Goal: Find specific page/section

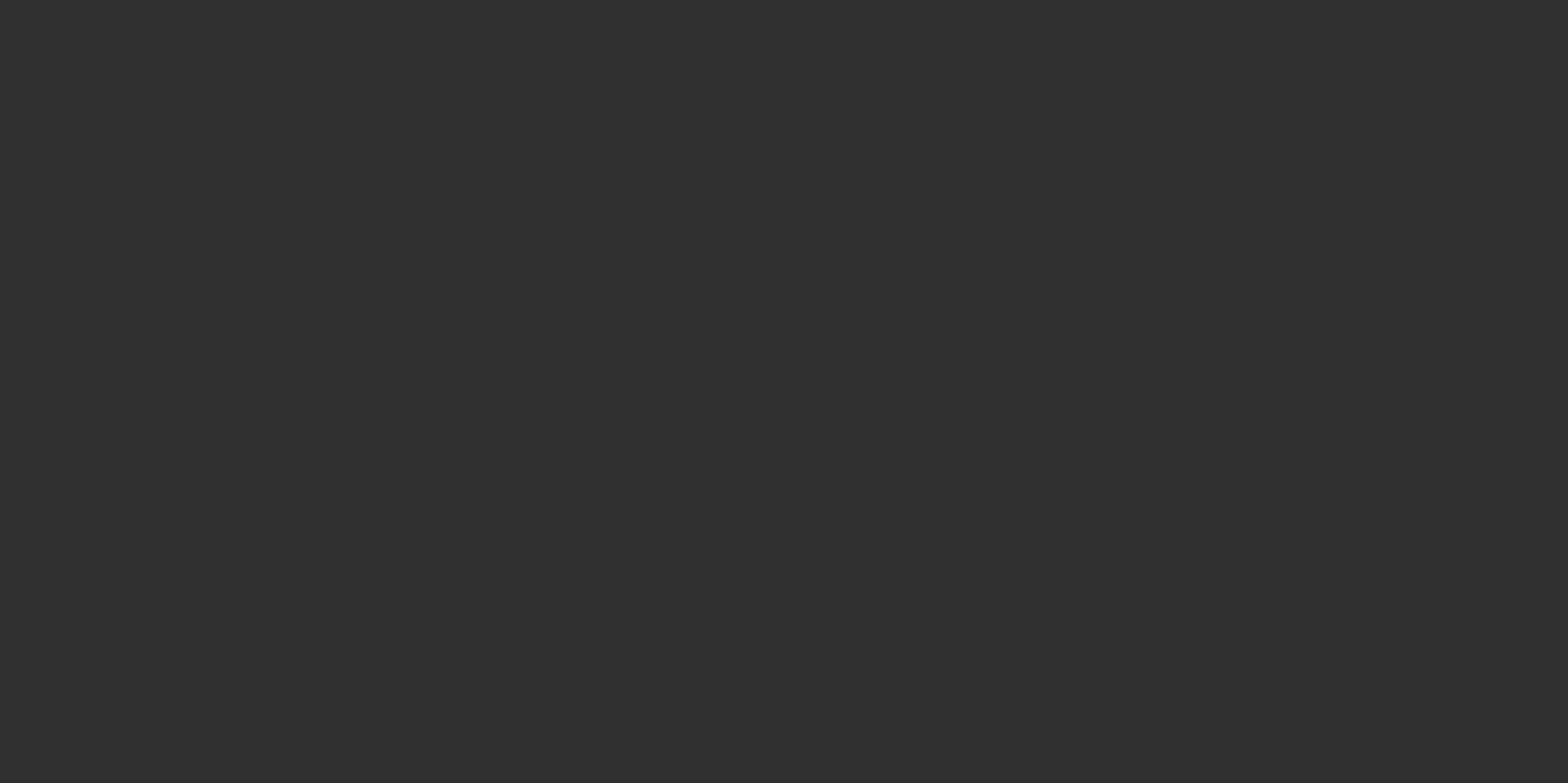
select select "10"
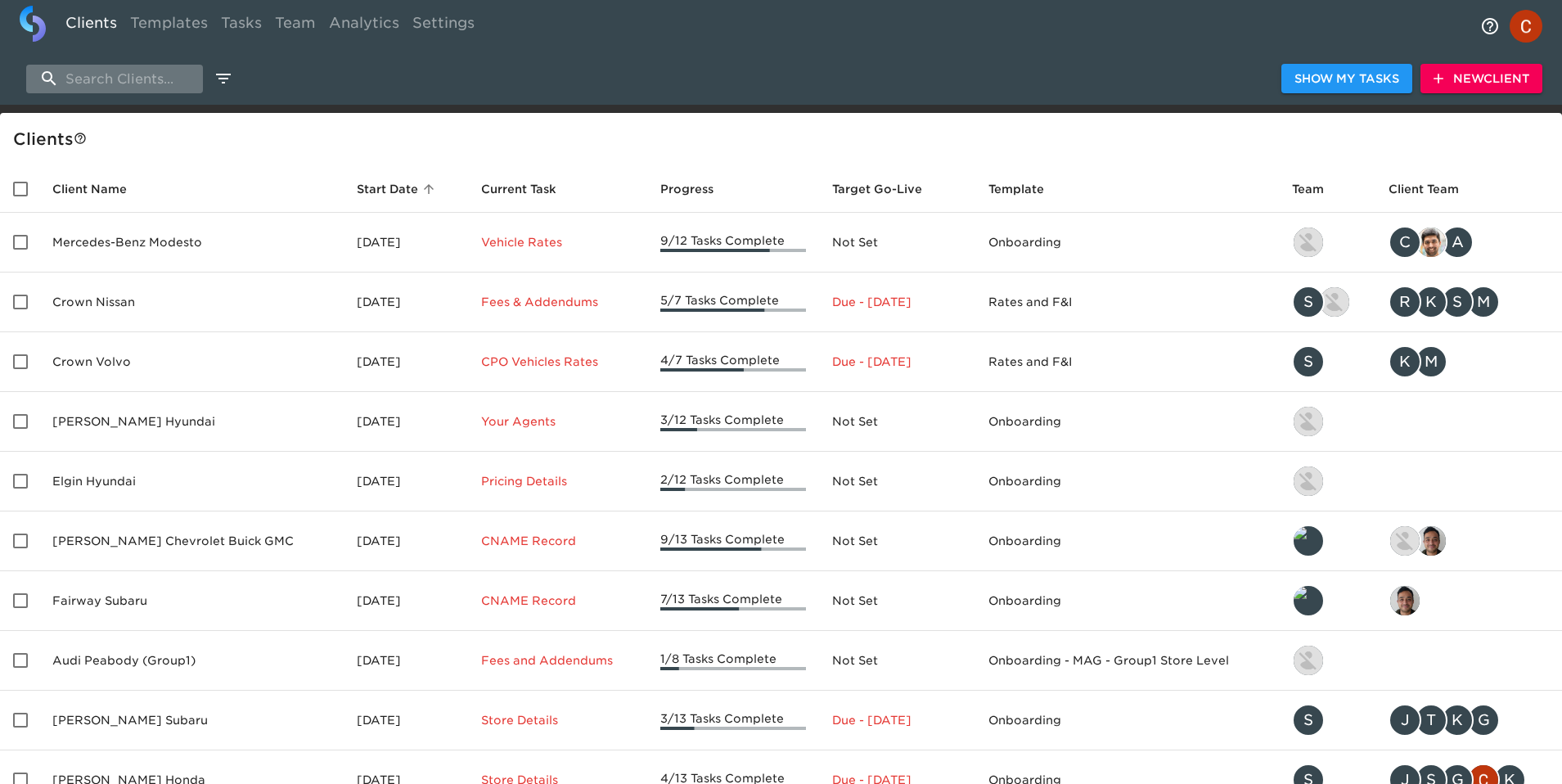
click at [77, 89] on input "search" at bounding box center [114, 78] width 177 height 28
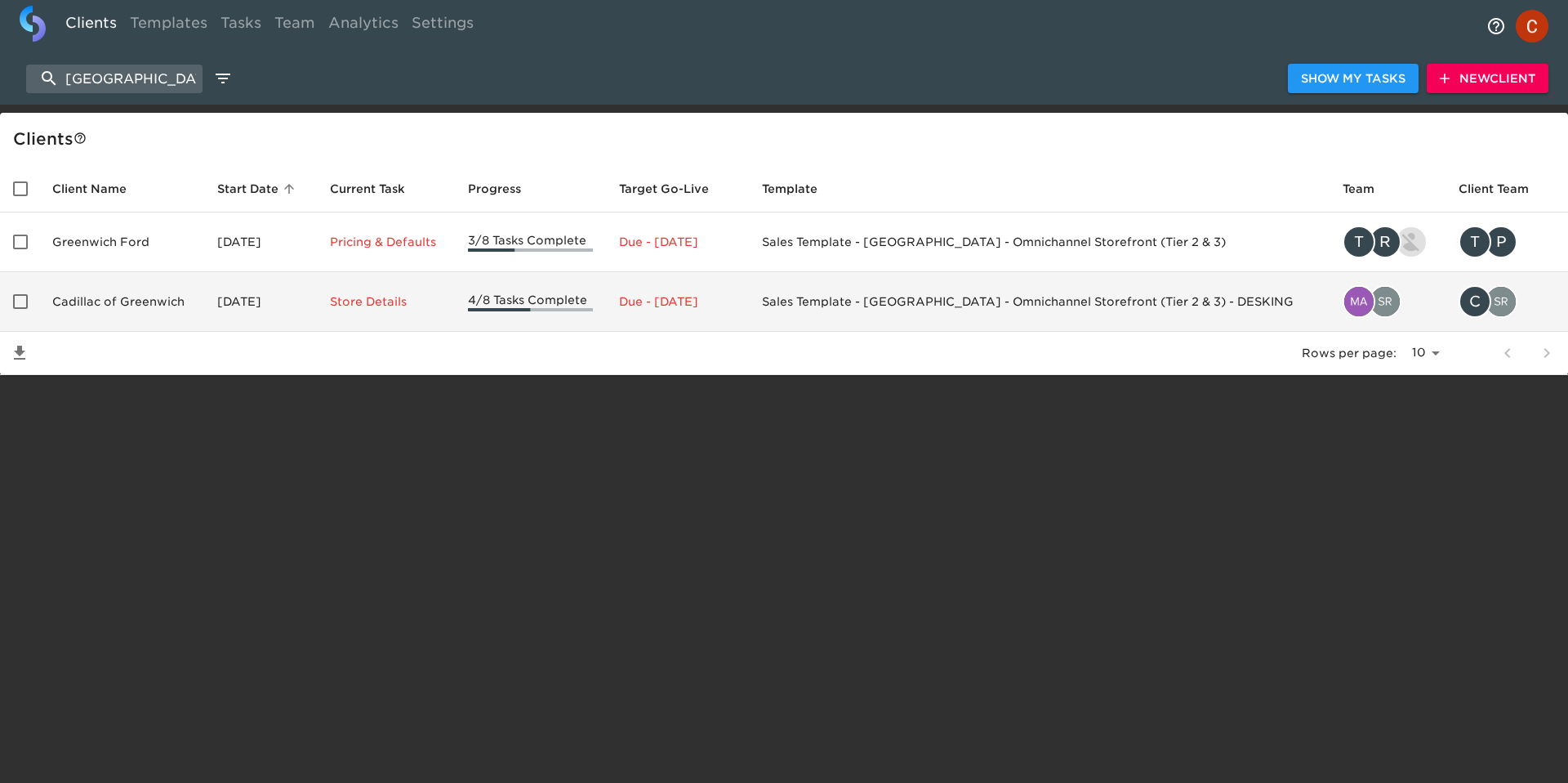
type input "[GEOGRAPHIC_DATA]"
click at [159, 303] on td "Cadillac of Greenwich" at bounding box center [121, 301] width 165 height 59
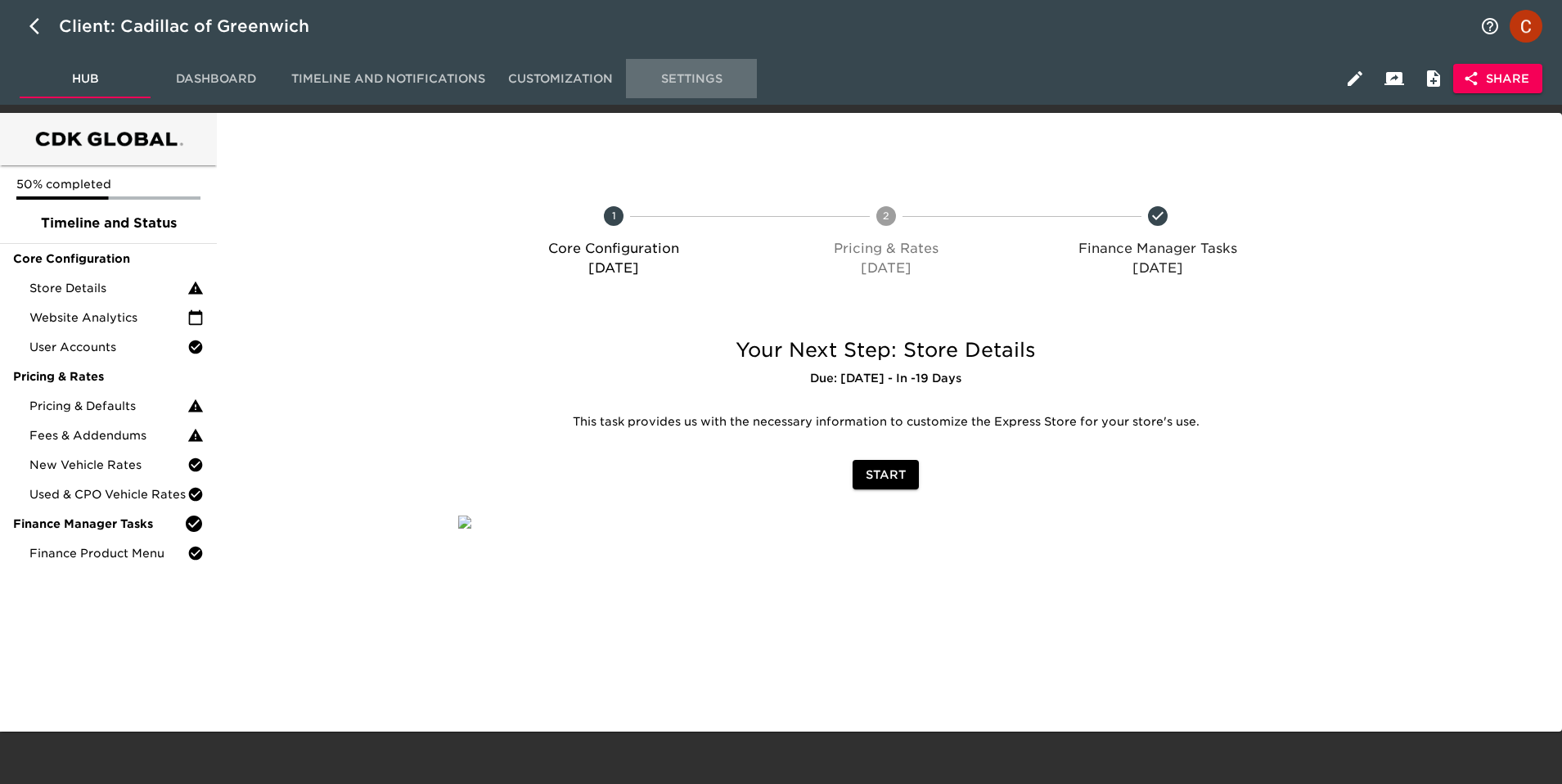
click at [696, 97] on button "Settings" at bounding box center [692, 78] width 131 height 39
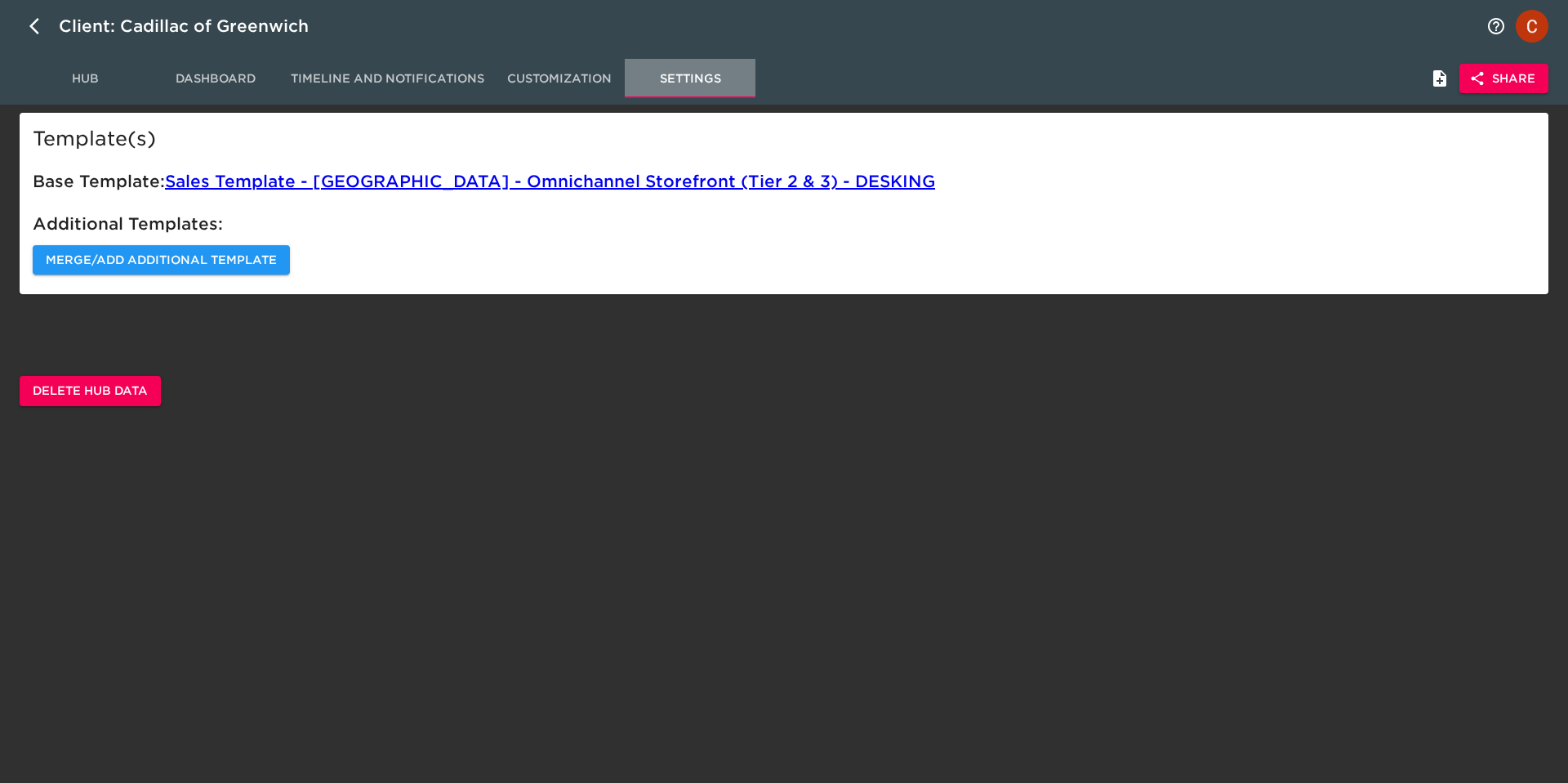
click at [691, 76] on span "Settings" at bounding box center [691, 78] width 111 height 20
click at [74, 83] on span "Hub" at bounding box center [85, 78] width 111 height 20
